Goal: Book appointment/travel/reservation

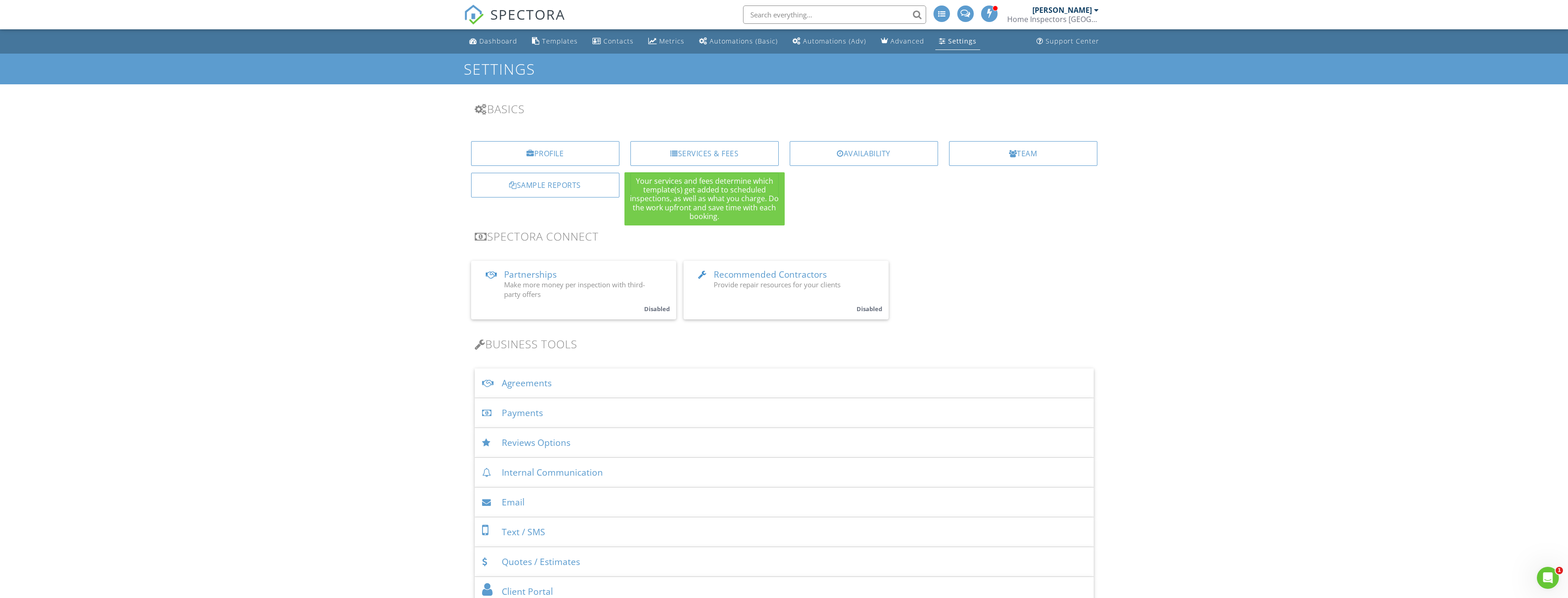
click at [719, 147] on div "Services & Fees" at bounding box center [705, 153] width 149 height 25
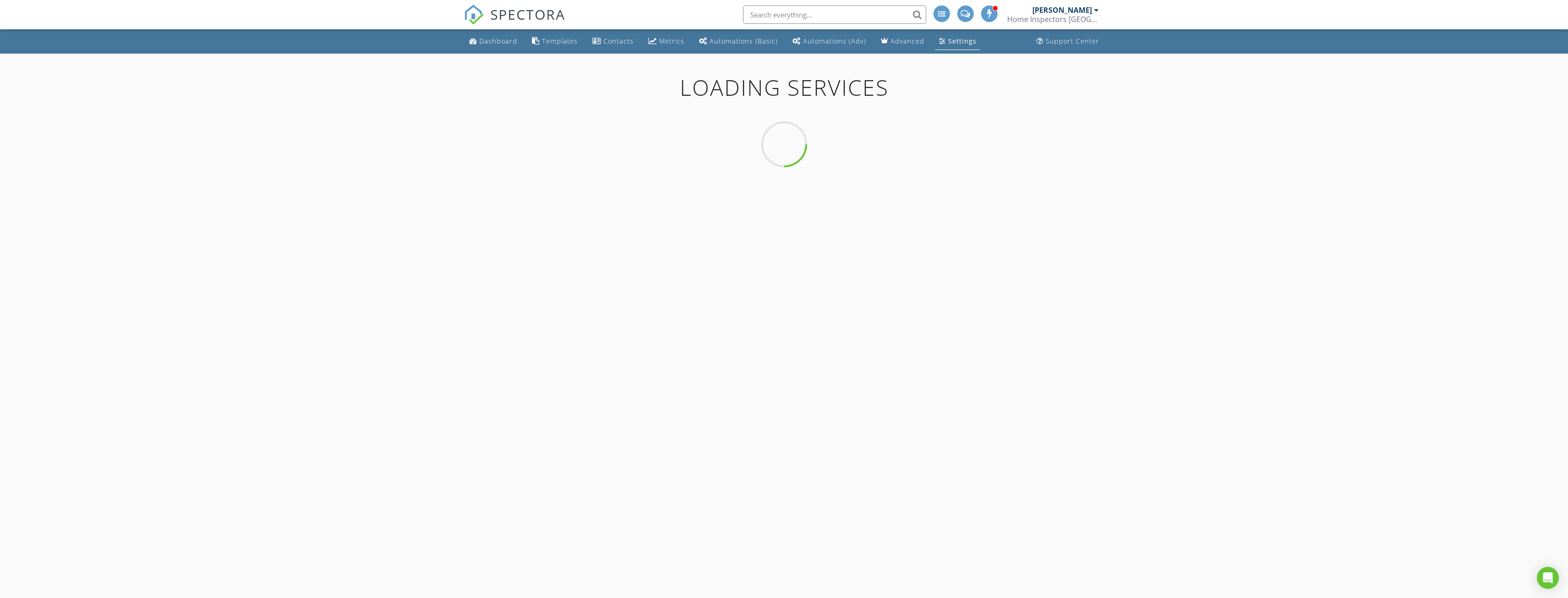
drag, startPoint x: 0, startPoint y: 0, endPoint x: 872, endPoint y: 143, distance: 883.6
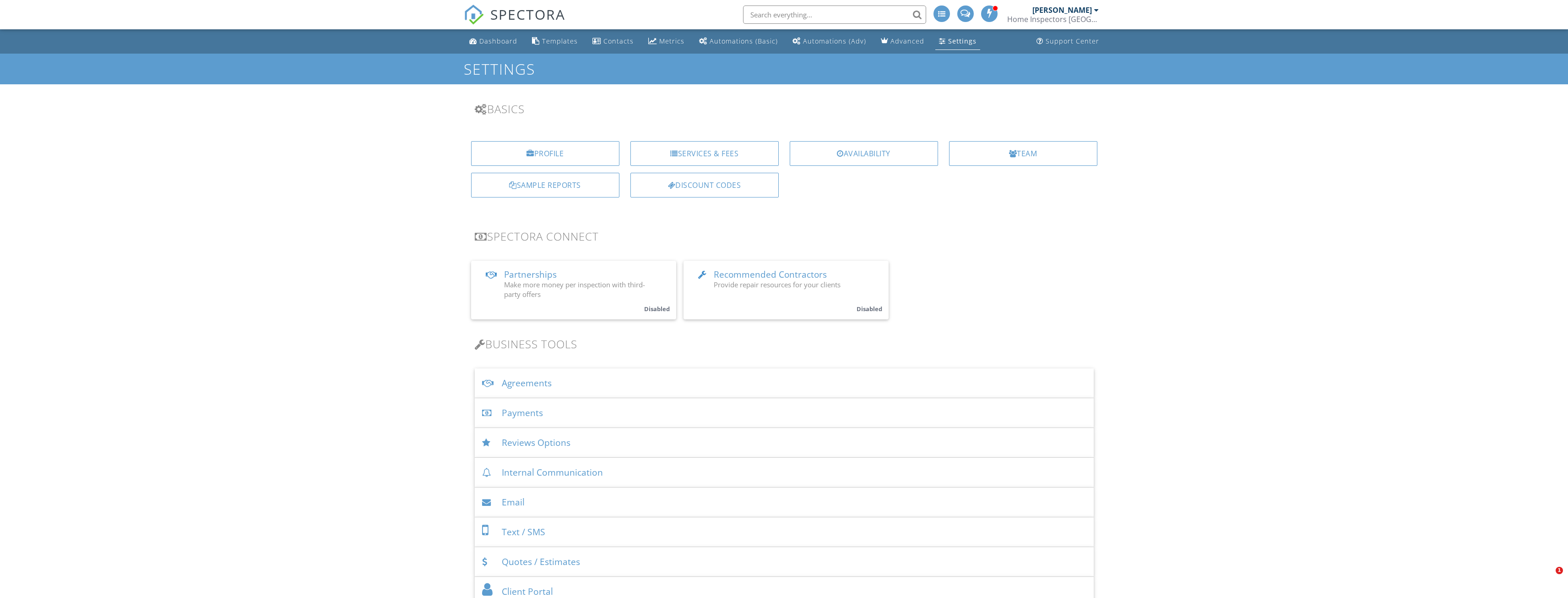
click at [490, 47] on link "Dashboard" at bounding box center [493, 41] width 55 height 17
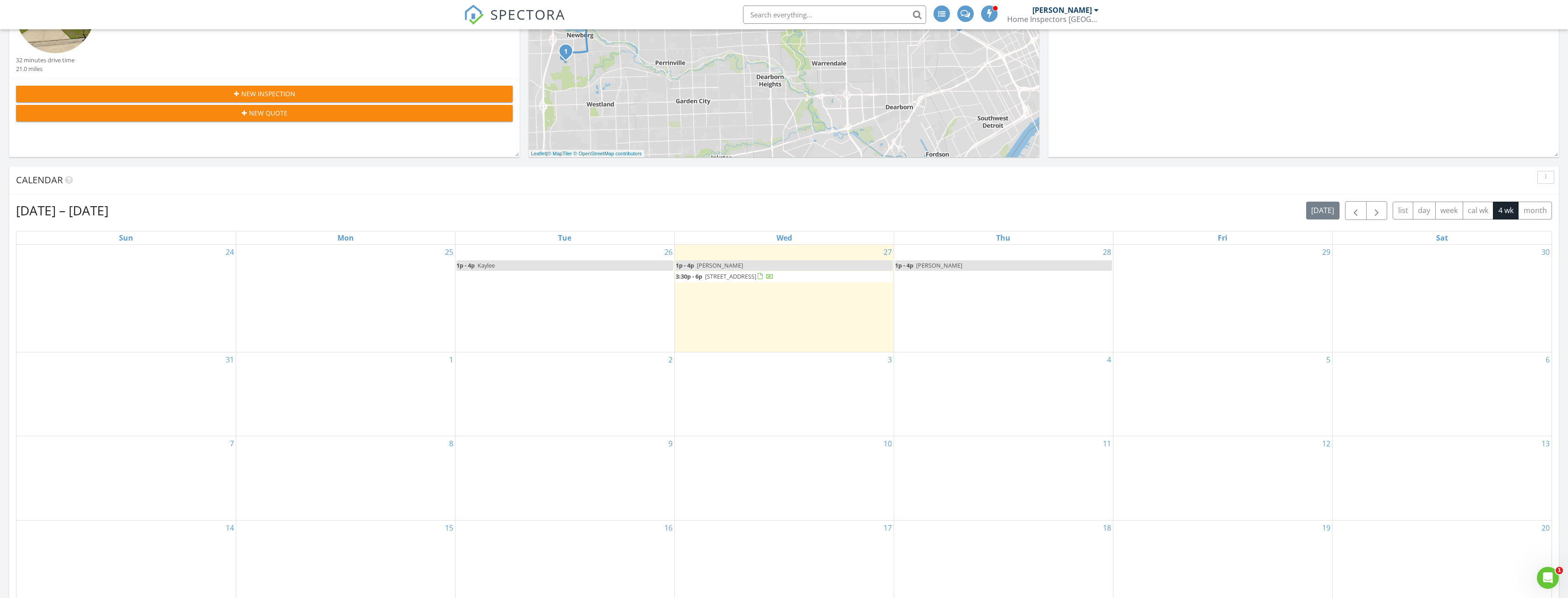
click at [984, 260] on link "1p - 4p Pam" at bounding box center [1003, 265] width 217 height 10
select select "7"
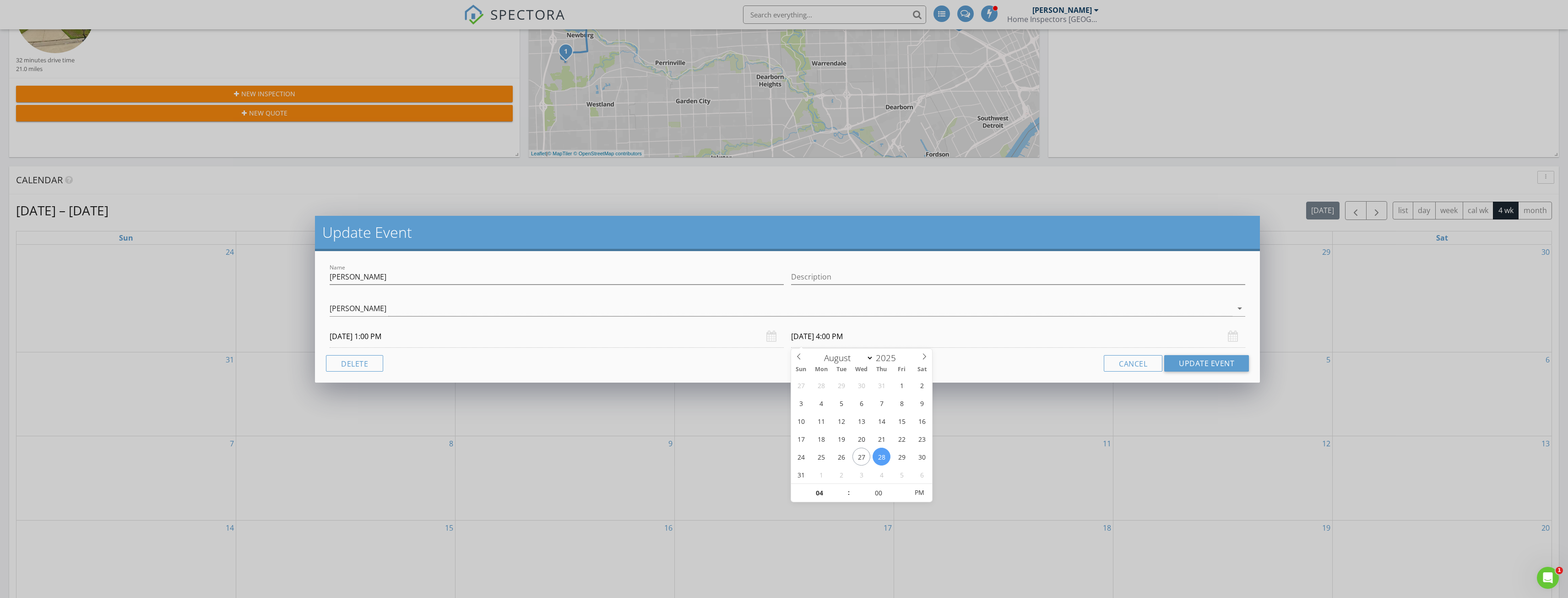
click at [825, 333] on input "08/28/2025 4:00 PM" at bounding box center [1018, 336] width 454 height 23
type input "05"
type input "08/28/2025 5:00 PM"
click at [843, 486] on span at bounding box center [844, 488] width 7 height 9
type input "06"
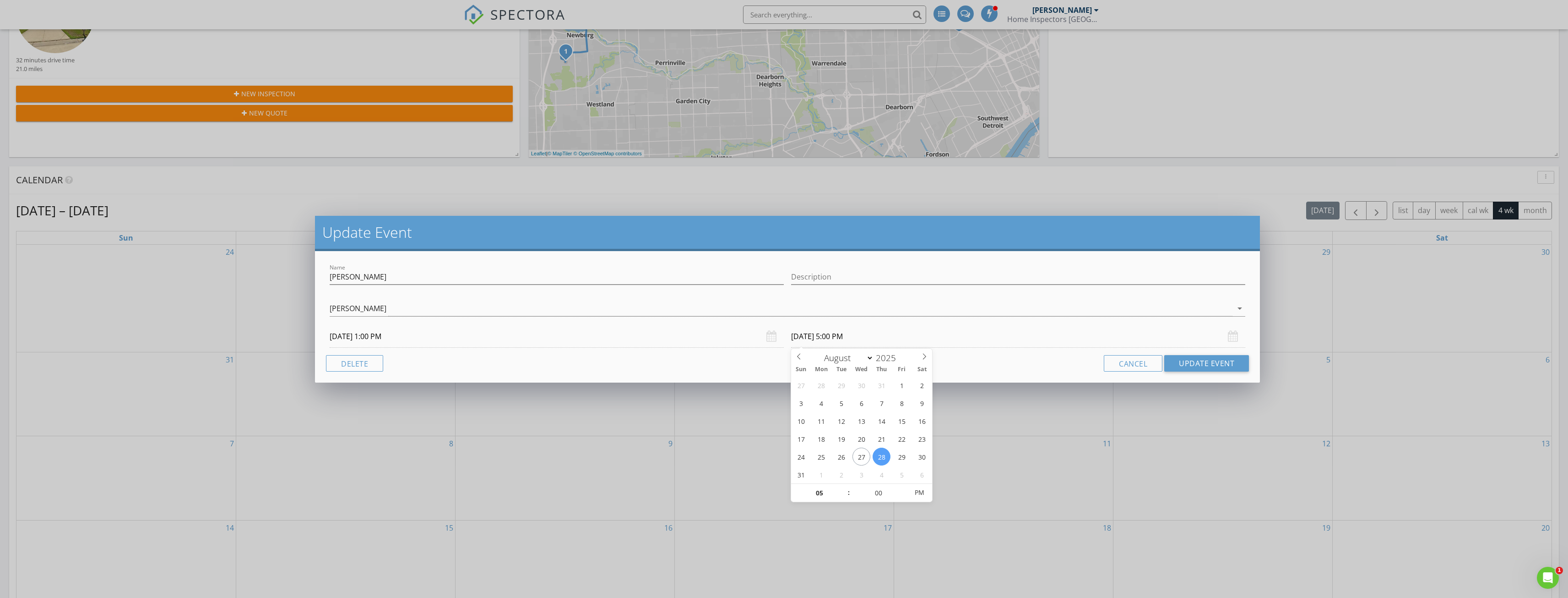
type input "08/28/2025 6:00 PM"
click at [845, 489] on span at bounding box center [844, 488] width 7 height 9
click at [1215, 364] on button "Update Event" at bounding box center [1206, 363] width 85 height 16
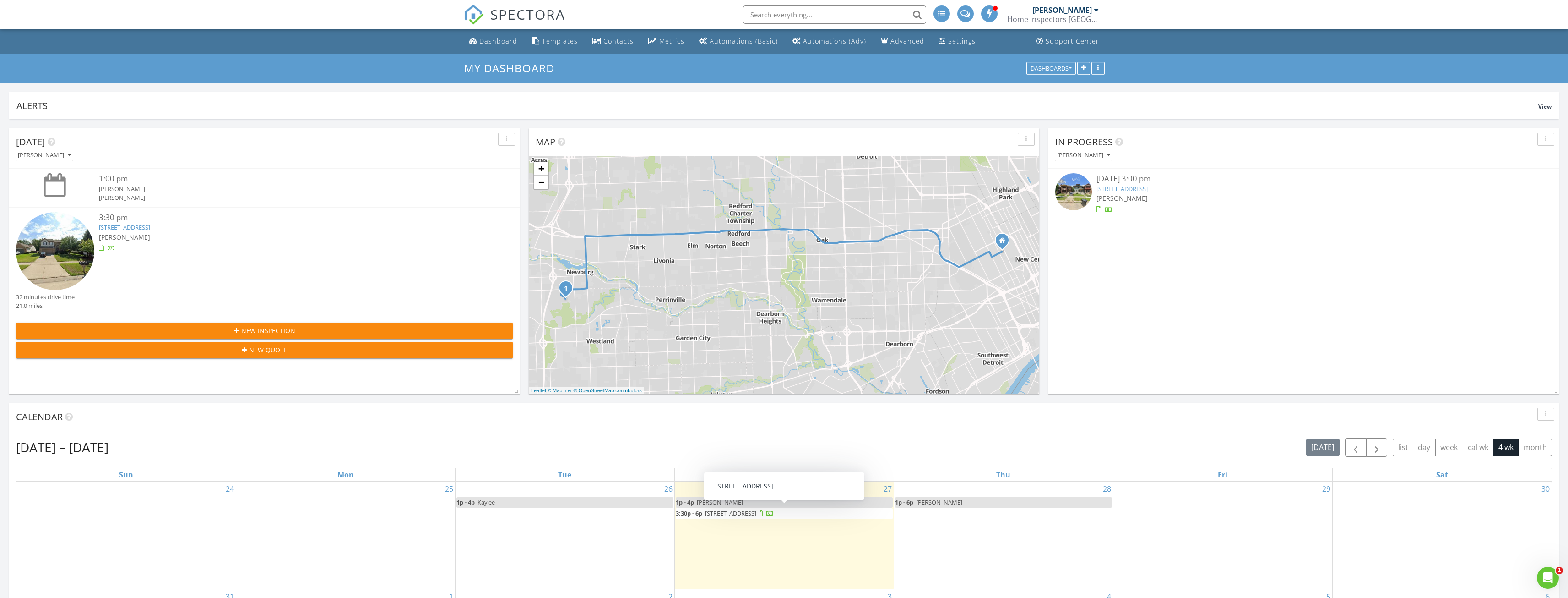
drag, startPoint x: 789, startPoint y: 520, endPoint x: 771, endPoint y: 510, distance: 20.6
click at [756, 510] on span "[STREET_ADDRESS]" at bounding box center [730, 513] width 51 height 9
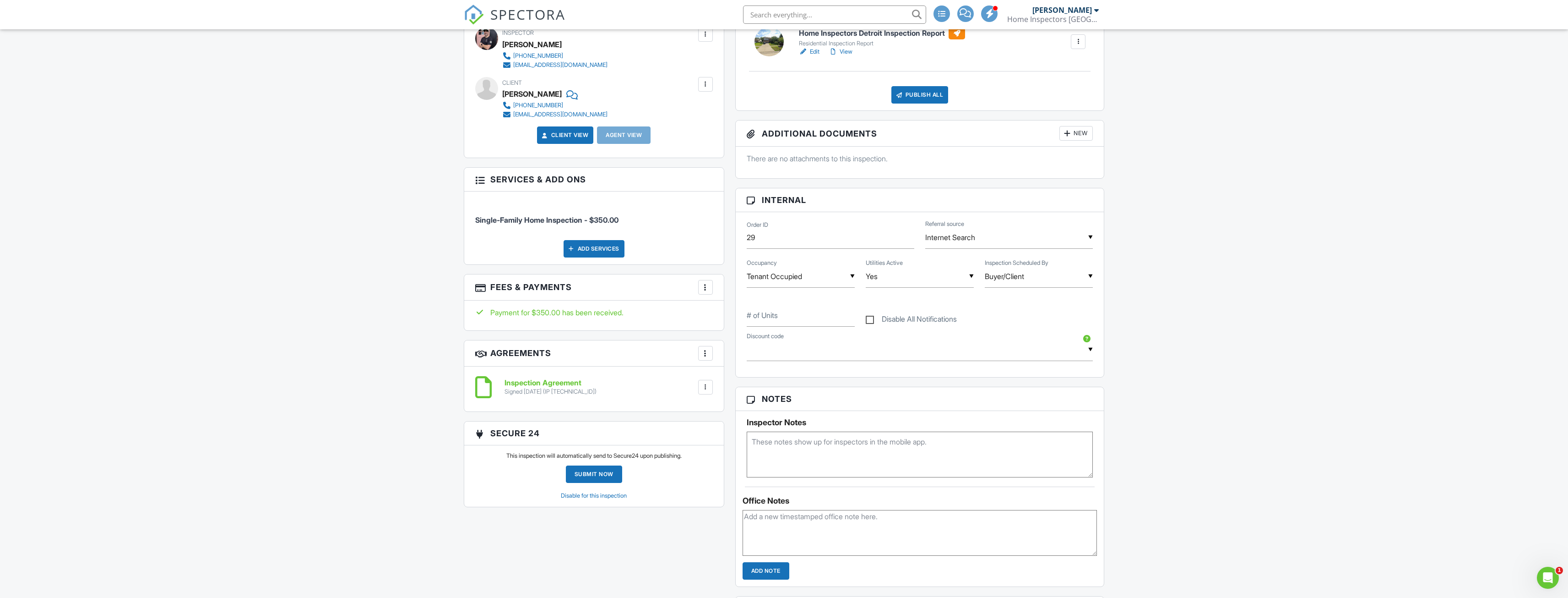
scroll to position [46, 0]
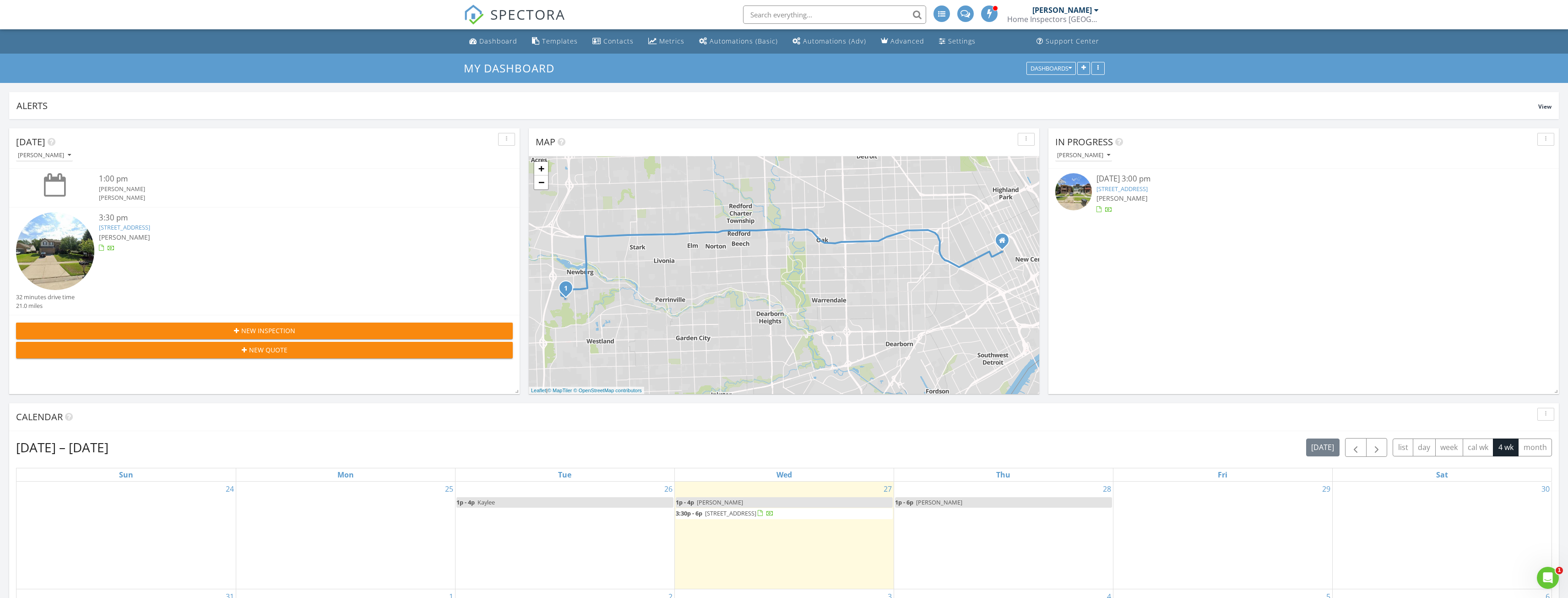
scroll to position [46, 0]
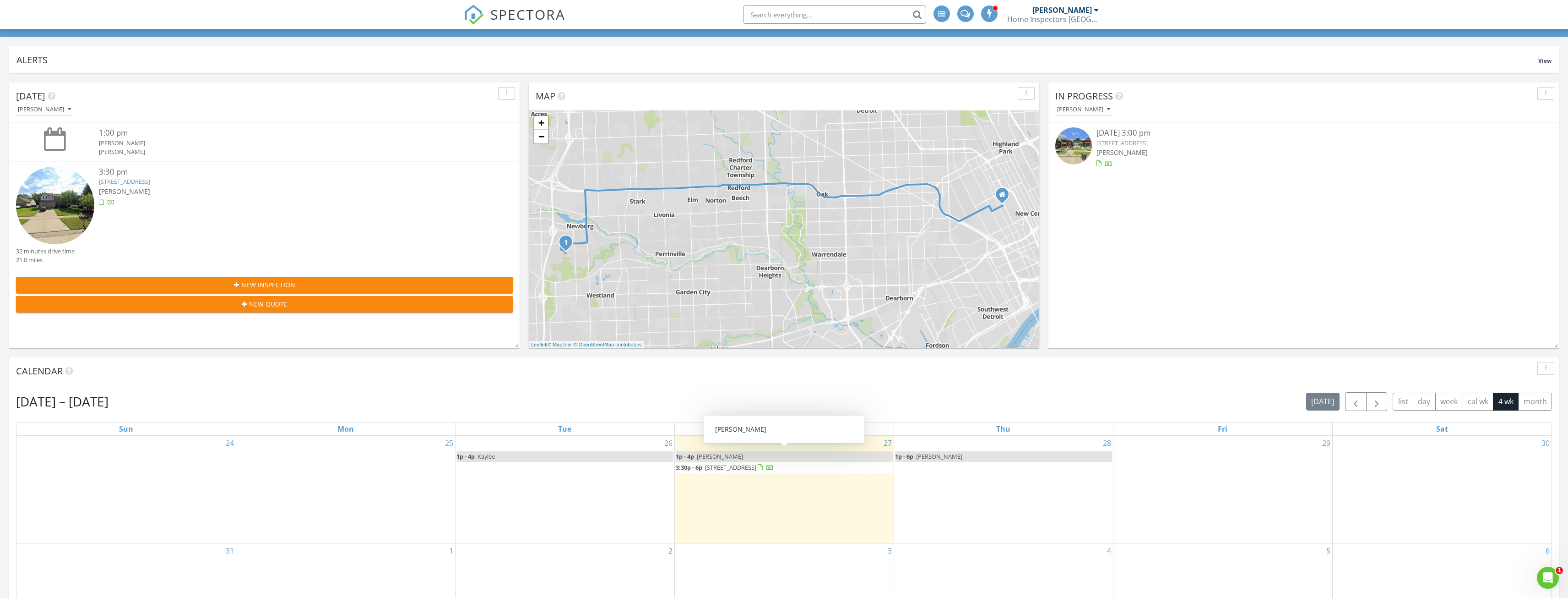
click at [718, 453] on link "1p - 4p [PERSON_NAME]" at bounding box center [784, 456] width 217 height 10
select select "7"
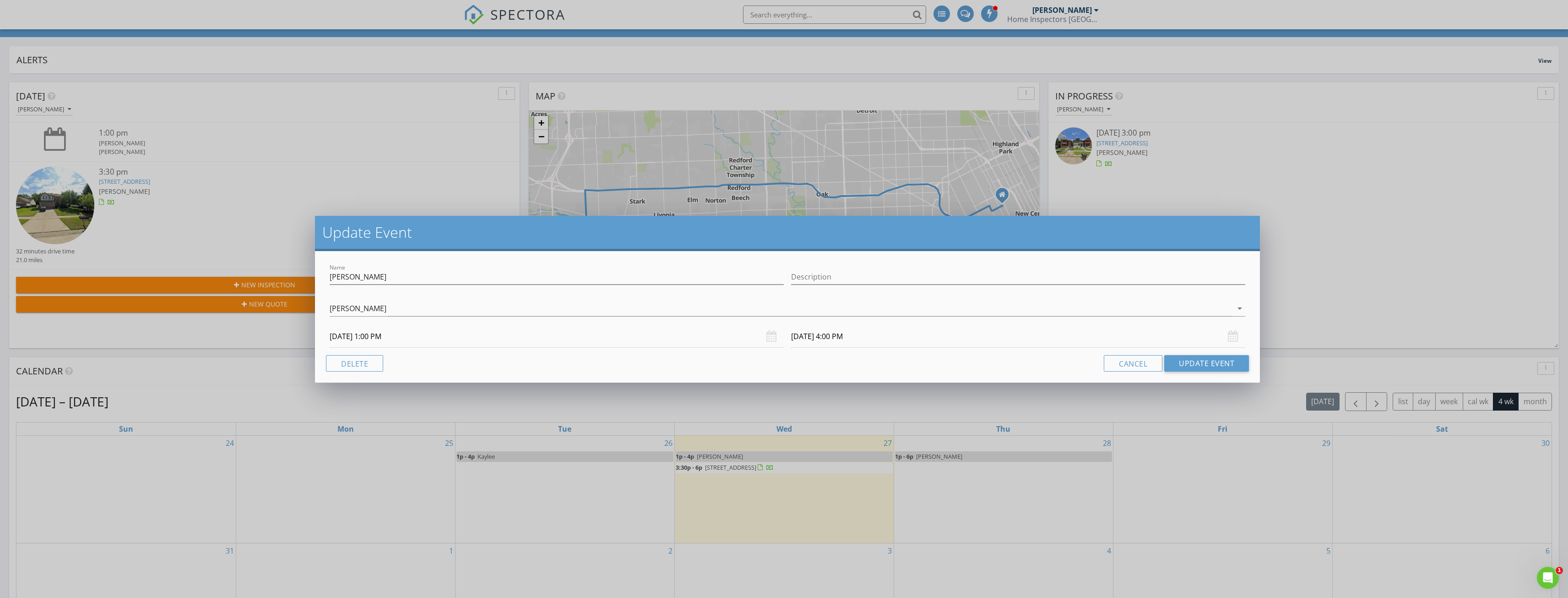
click at [846, 341] on input "[DATE] 4:00 PM" at bounding box center [1018, 336] width 454 height 23
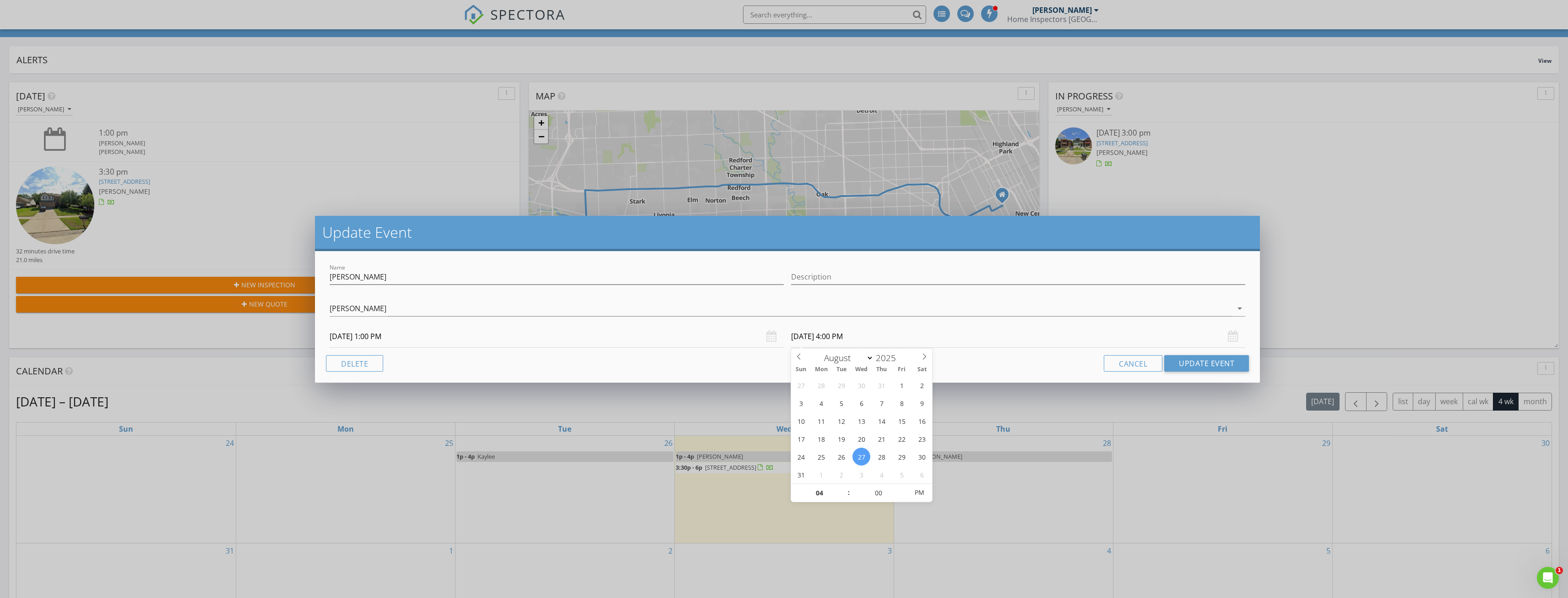
type input "03"
type input "[DATE] 3:00 PM"
click at [844, 499] on span at bounding box center [844, 497] width 7 height 9
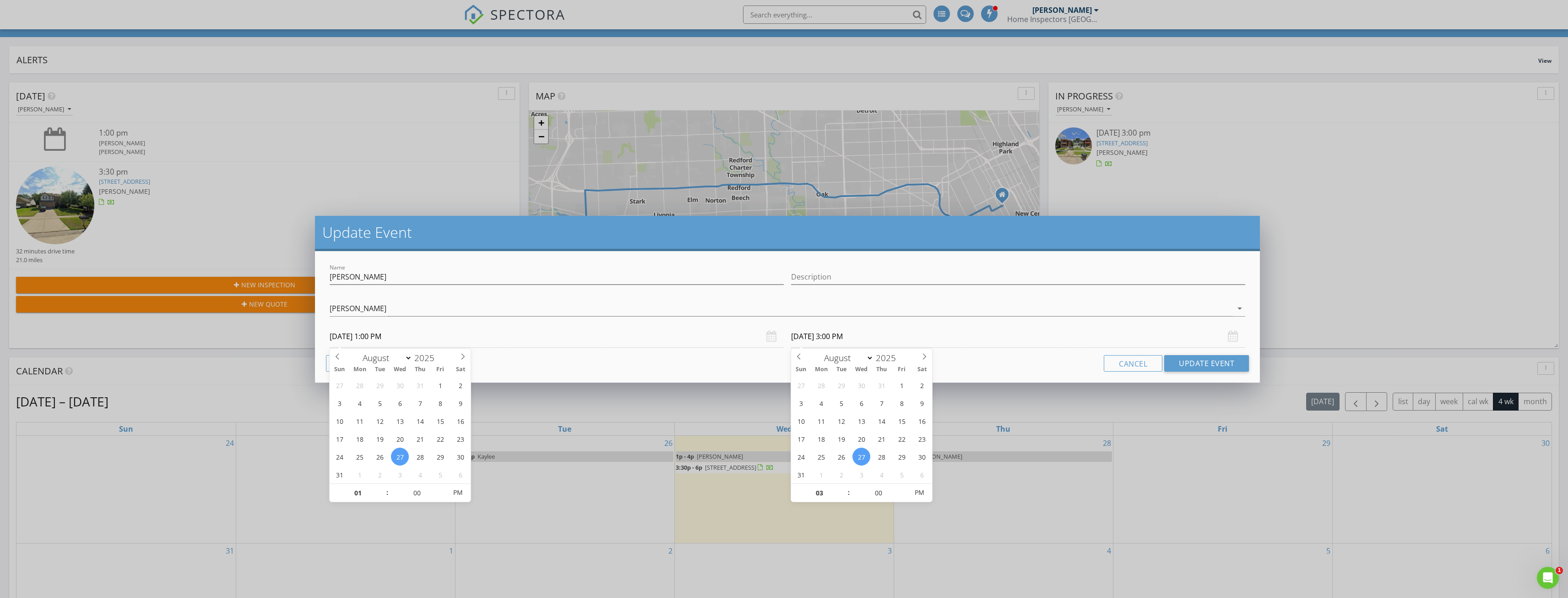
click at [695, 334] on input "[DATE] 1:00 PM" at bounding box center [557, 336] width 454 height 23
type input "02"
type input "[DATE] 2:00 PM"
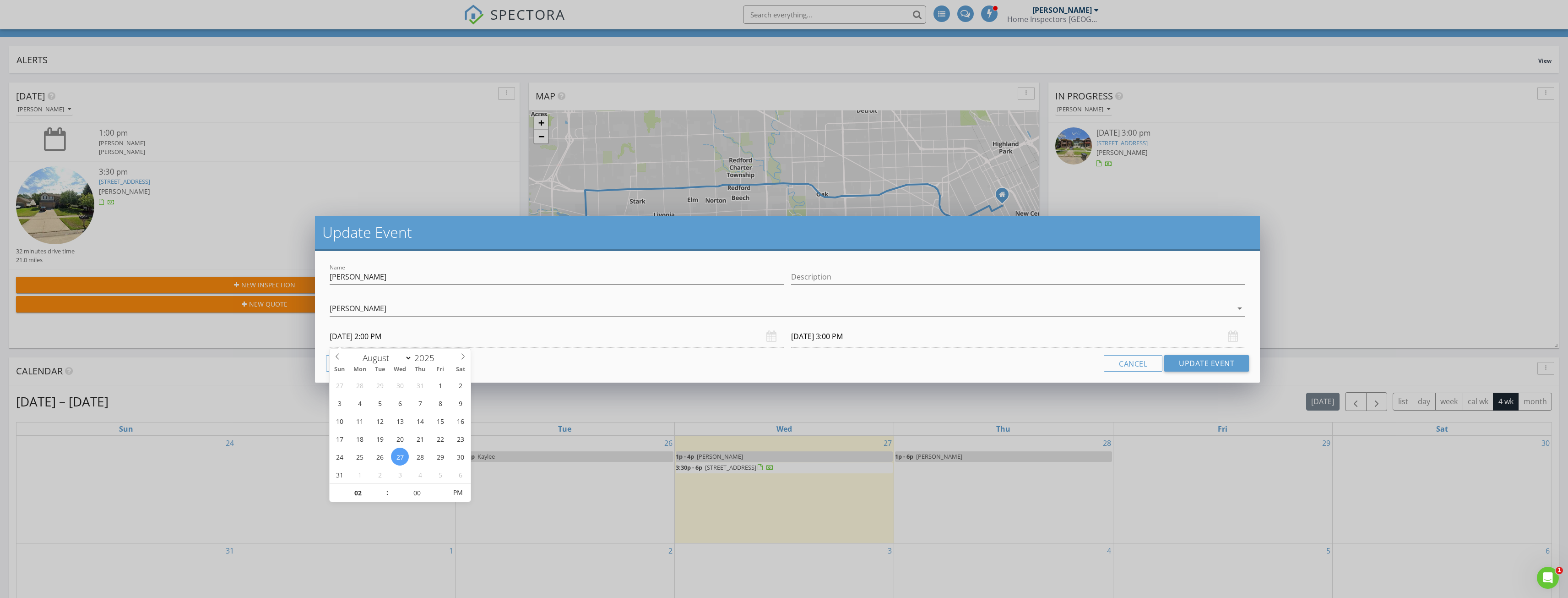
click at [384, 487] on span at bounding box center [383, 488] width 7 height 9
type input "[DATE] 4:00 PM"
click at [576, 308] on div "[PERSON_NAME]" at bounding box center [781, 308] width 903 height 15
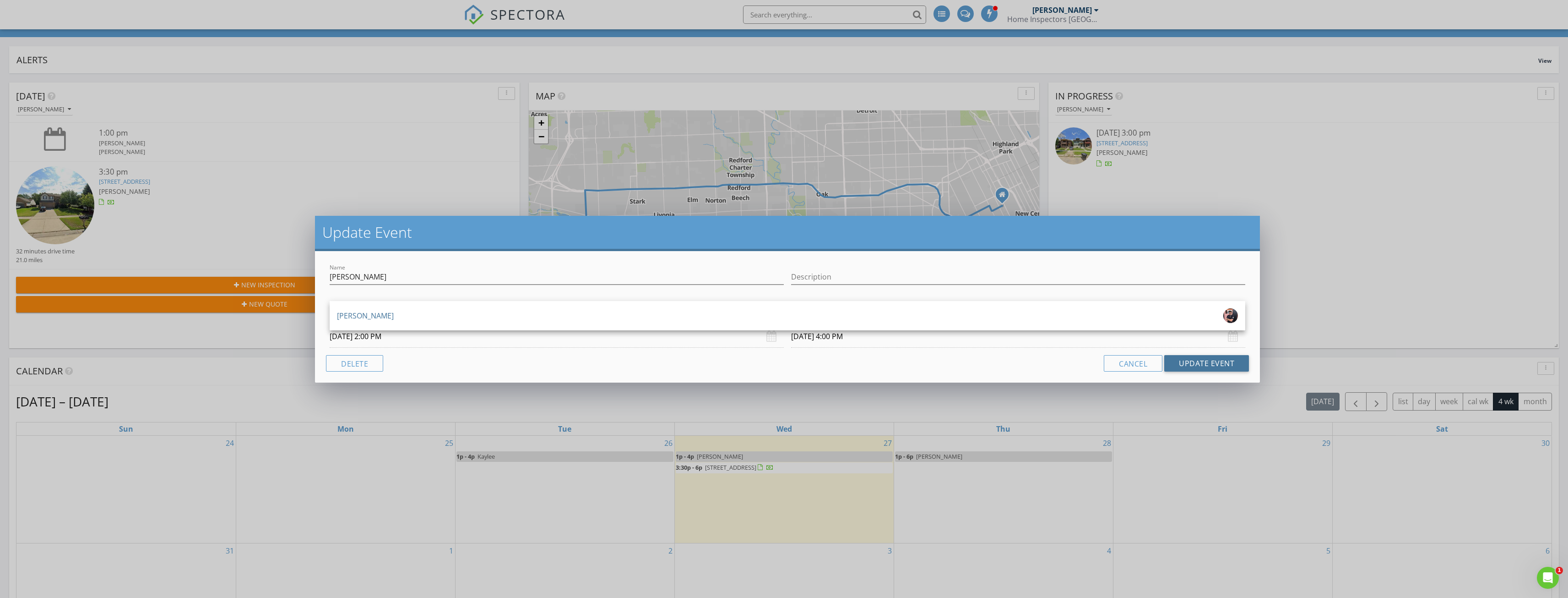
click at [1186, 365] on button "Update Event" at bounding box center [1206, 363] width 85 height 16
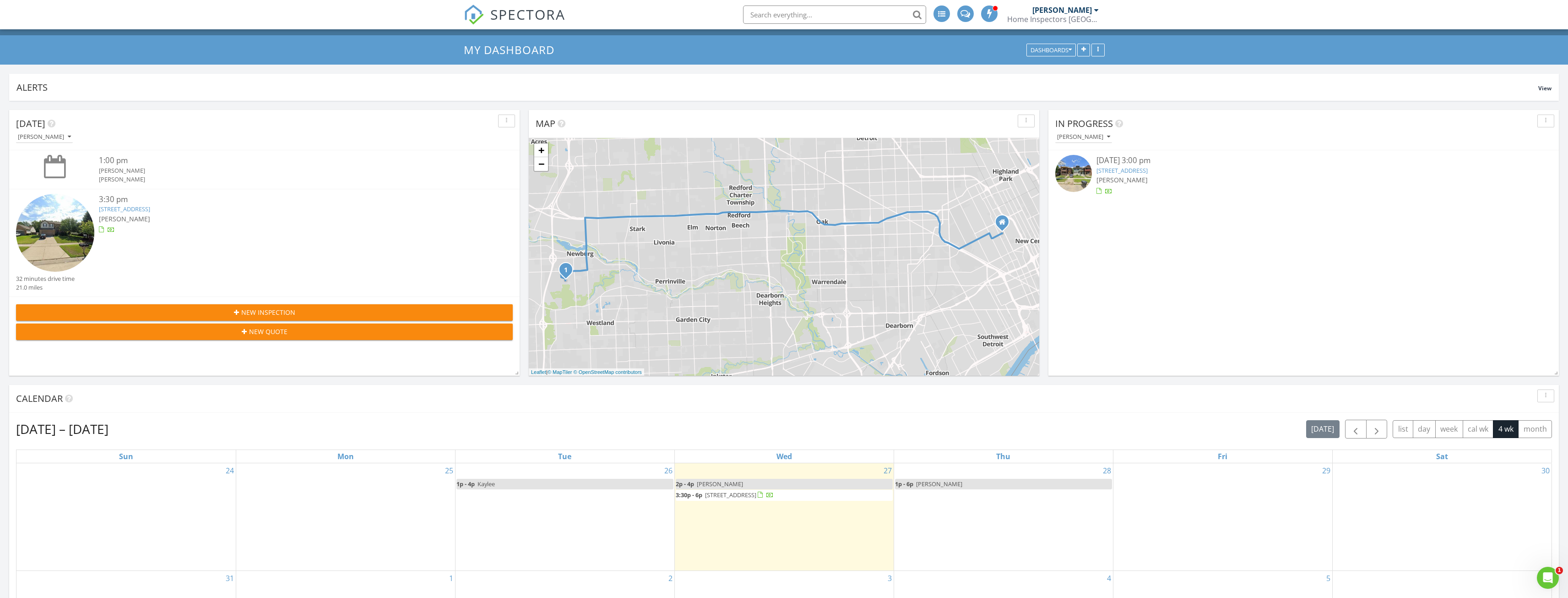
scroll to position [0, 0]
